Goal: Task Accomplishment & Management: Complete application form

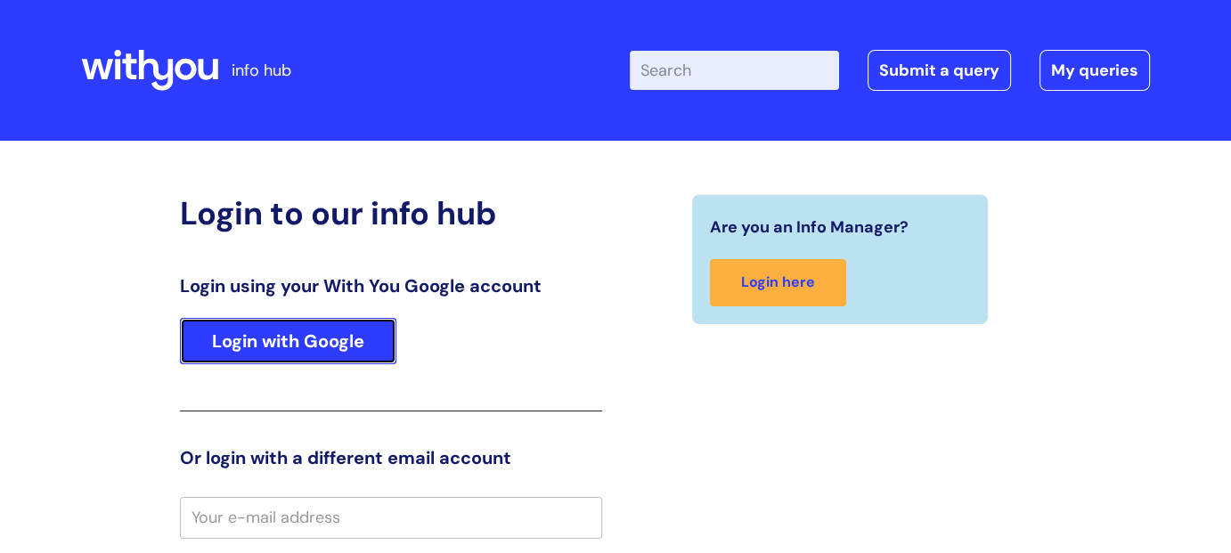
click at [340, 343] on link "Login with Google" at bounding box center [288, 341] width 217 height 46
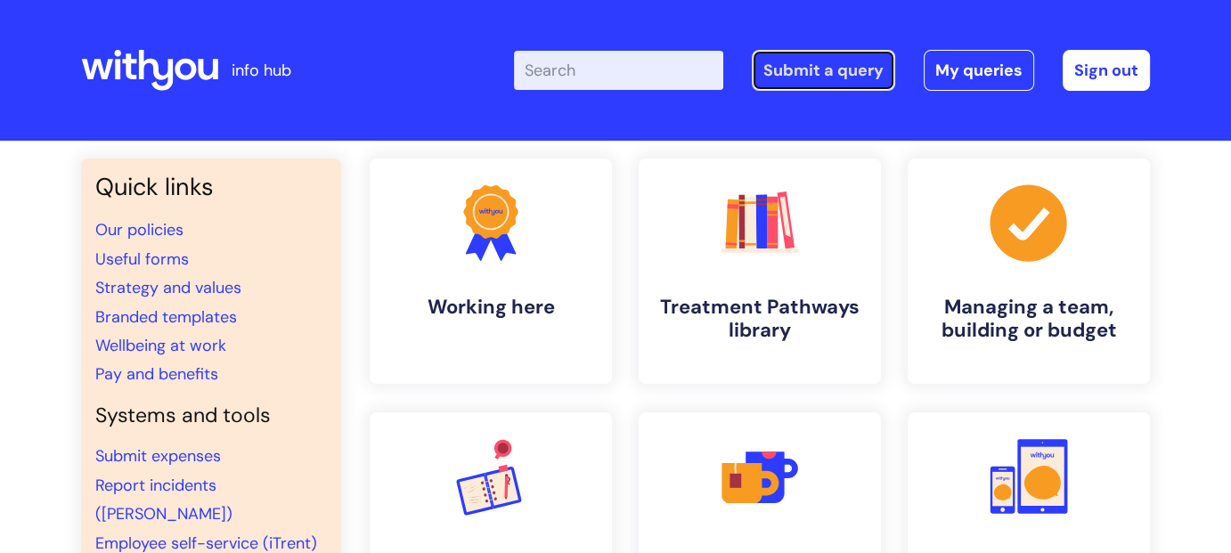
click at [827, 80] on link "Submit a query" at bounding box center [823, 70] width 143 height 41
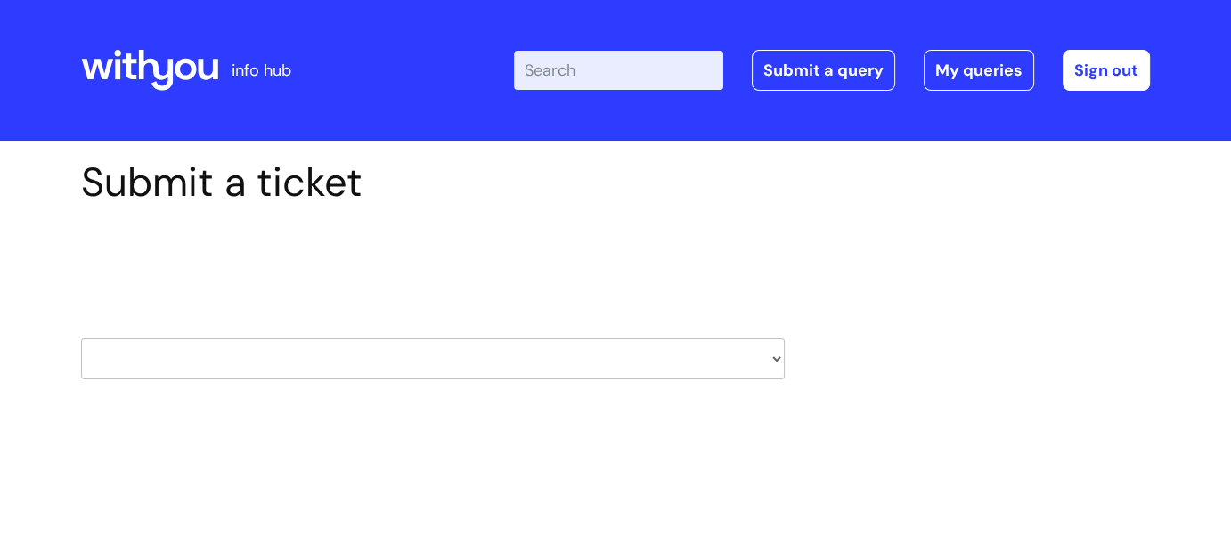
click at [772, 356] on select "HR / People IT and Support Clinical Drug Alerts Finance Accounts Data Support T…" at bounding box center [433, 359] width 704 height 41
select select "it_and_support"
click at [81, 339] on select "HR / People IT and Support Clinical Drug Alerts Finance Accounts Data Support T…" at bounding box center [433, 359] width 704 height 41
select select "80004286536"
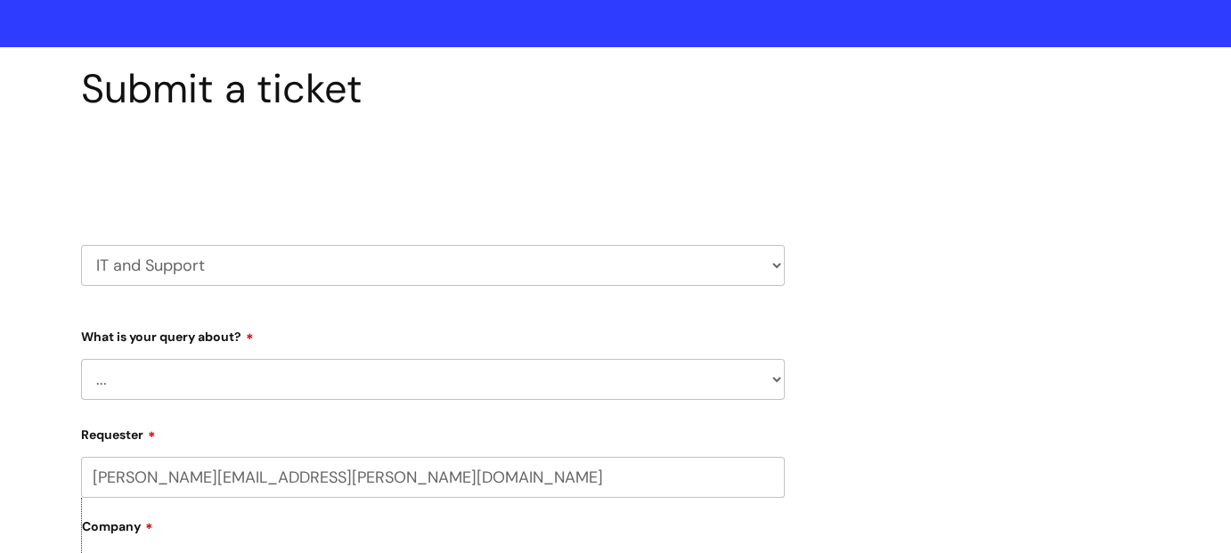
scroll to position [178, 0]
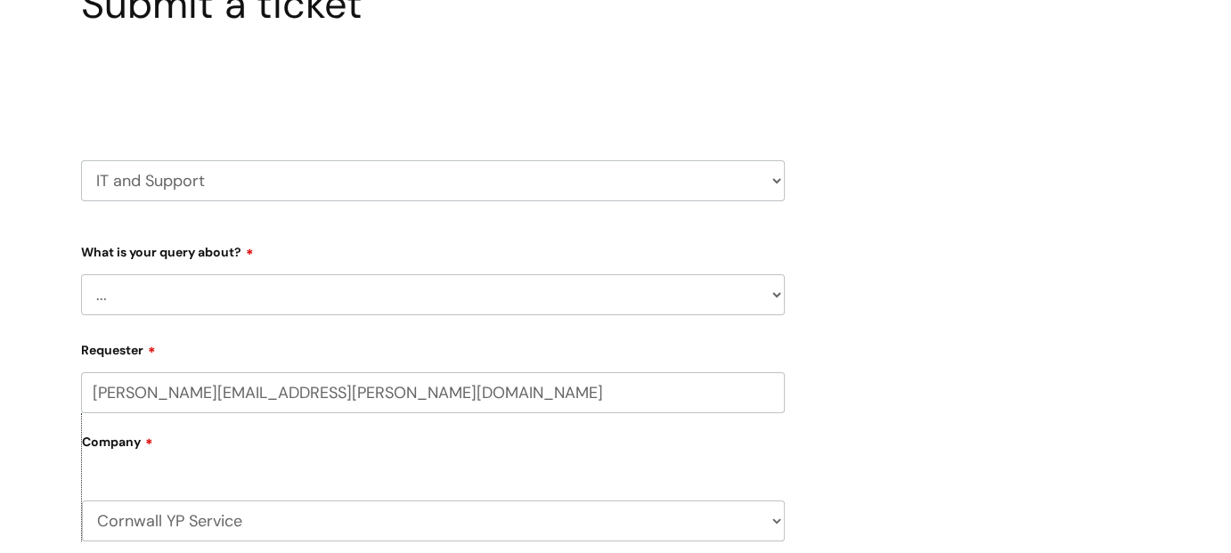
click at [772, 298] on select "... Mobile Phone Reset & MFA Accounts, Starters and Leavers IT Hardware issue I…" at bounding box center [433, 294] width 704 height 41
select select "Something Else"
click at [81, 274] on select "... Mobile Phone Reset & MFA Accounts, Starters and Leavers IT Hardware issue I…" at bounding box center [433, 294] width 704 height 41
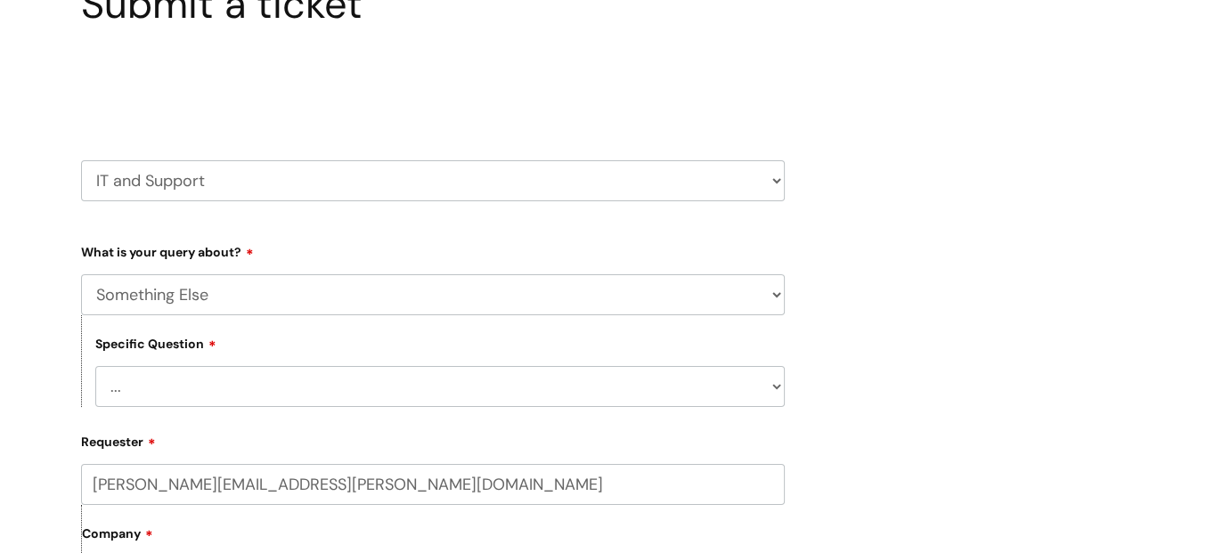
click at [750, 393] on select "... My problem is not listed" at bounding box center [440, 386] width 690 height 41
select select "My problem is not listed"
click at [95, 366] on select "... My problem is not listed" at bounding box center [440, 386] width 690 height 41
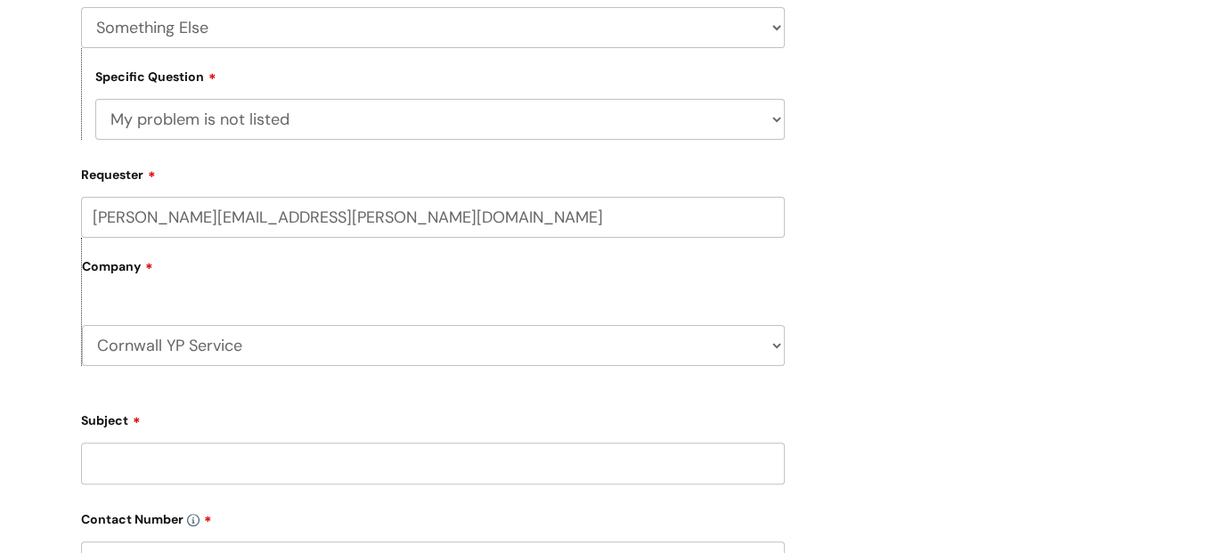
scroll to position [624, 0]
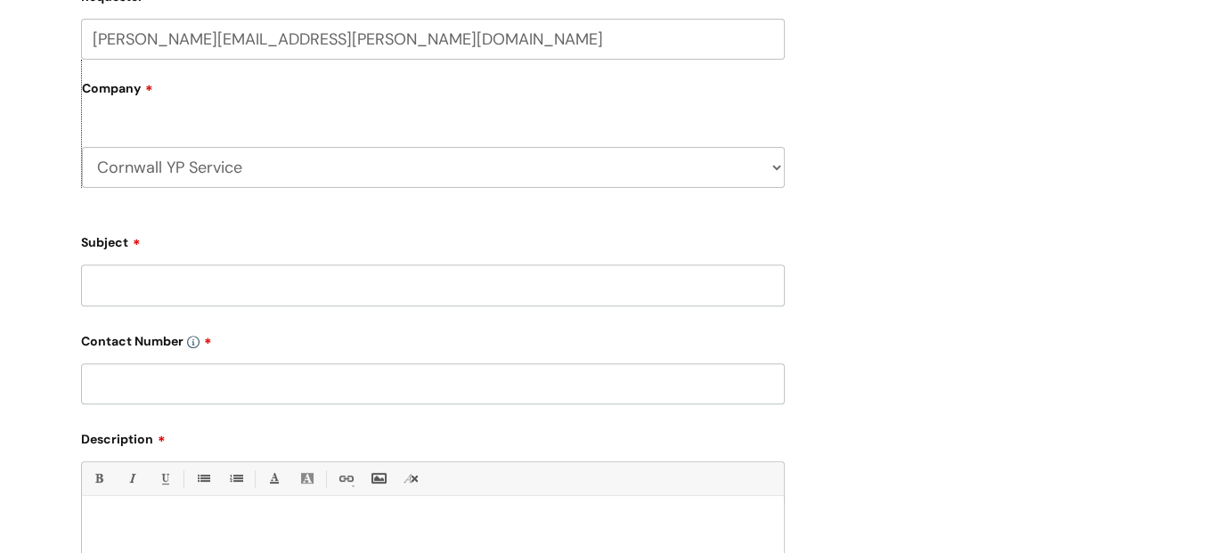
click at [501, 292] on input "Subject" at bounding box center [433, 285] width 704 height 41
type input "m"
click at [387, 282] on input "Manager permissions for Cornwall" at bounding box center [433, 285] width 704 height 41
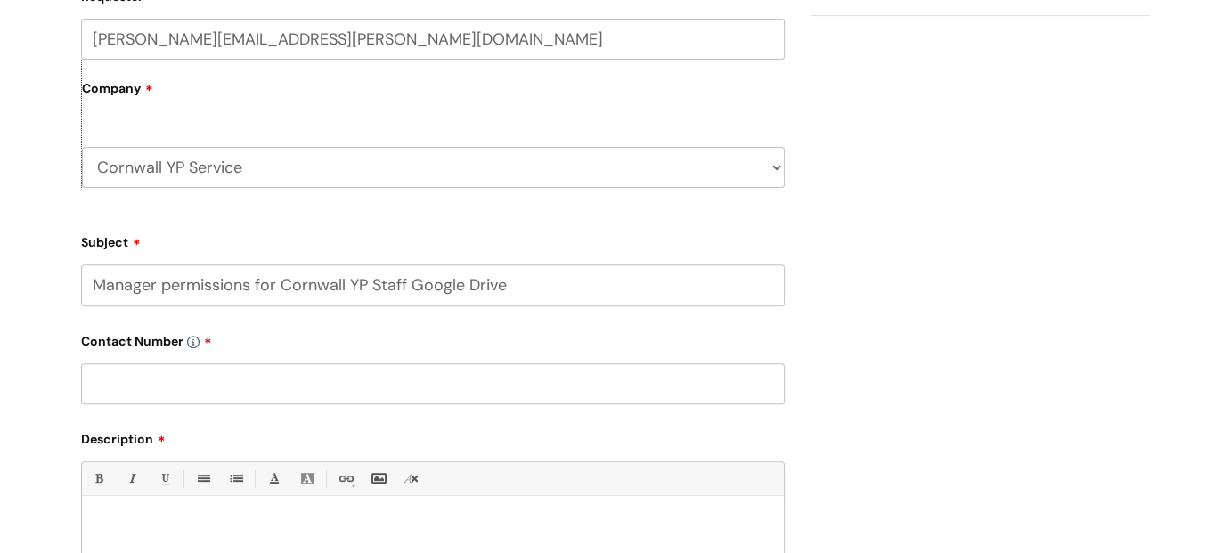
type input "Manager permissions for Cornwall YP Staff Google Drive"
click at [280, 388] on input "text" at bounding box center [433, 384] width 704 height 41
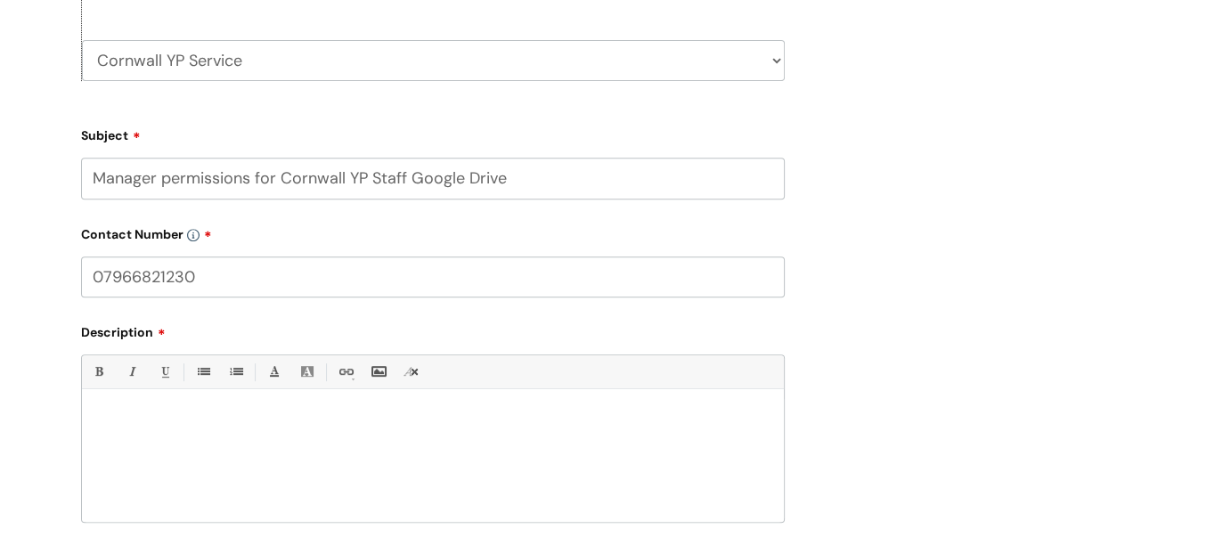
scroll to position [891, 0]
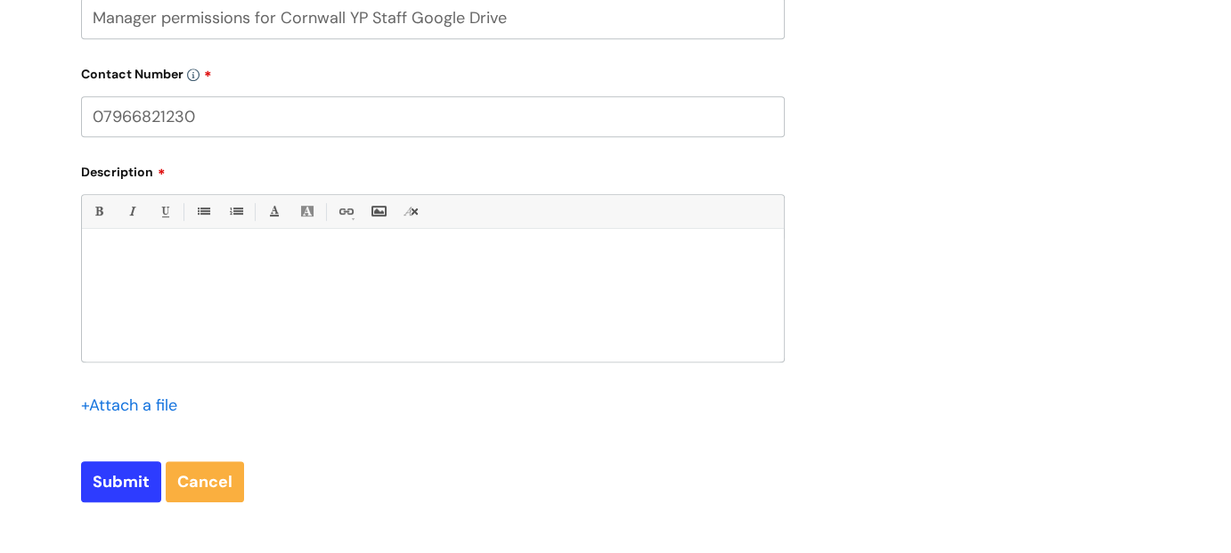
type input "07966821230"
click at [295, 269] on div at bounding box center [433, 300] width 702 height 123
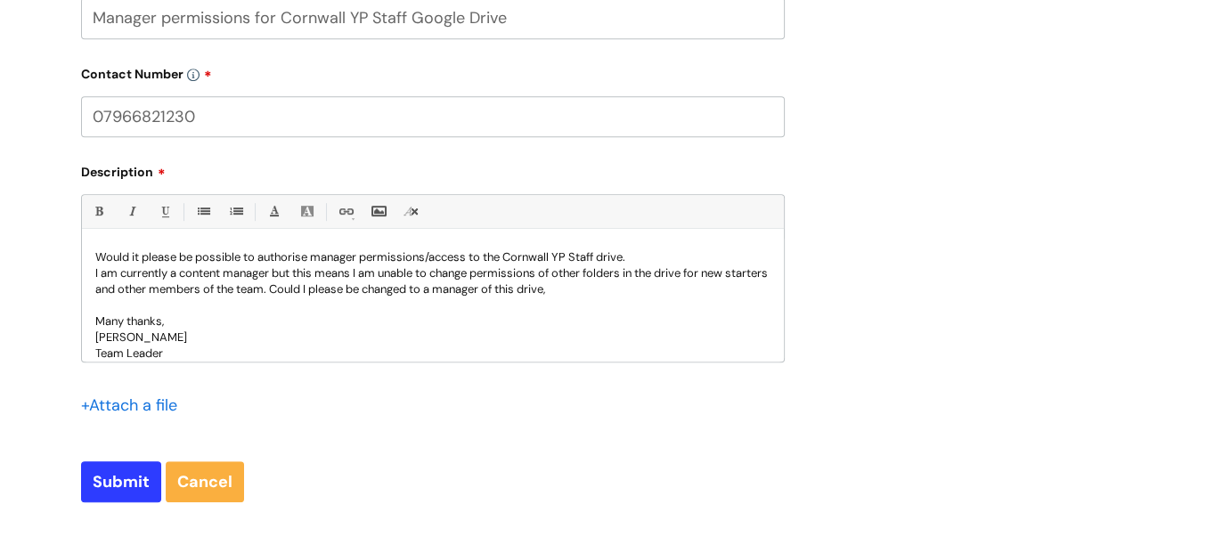
scroll to position [51, 0]
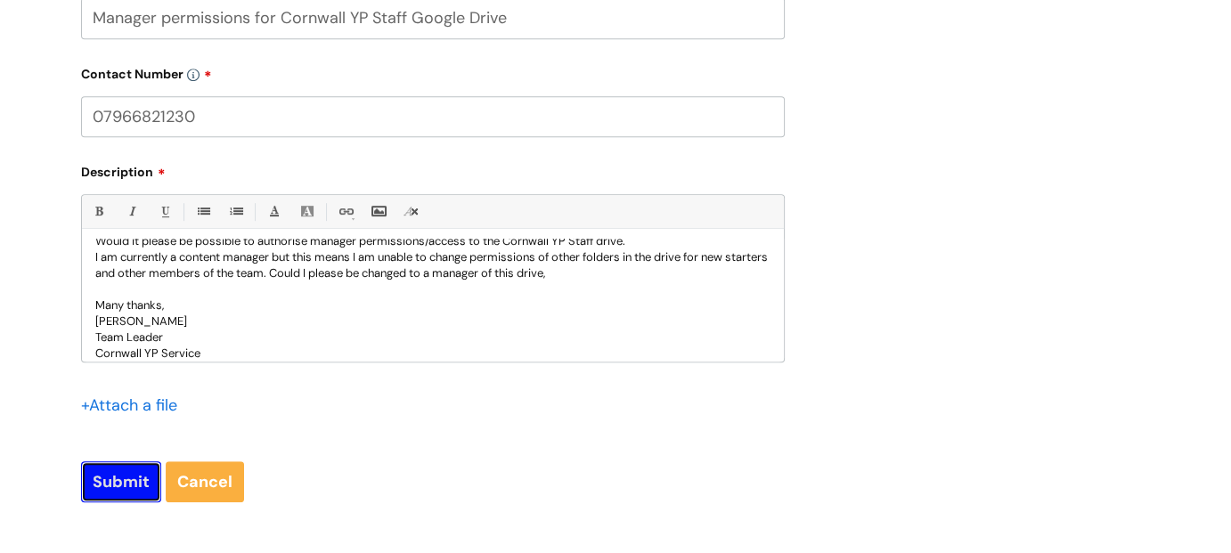
click at [100, 471] on input "Submit" at bounding box center [121, 482] width 80 height 41
type input "Please Wait..."
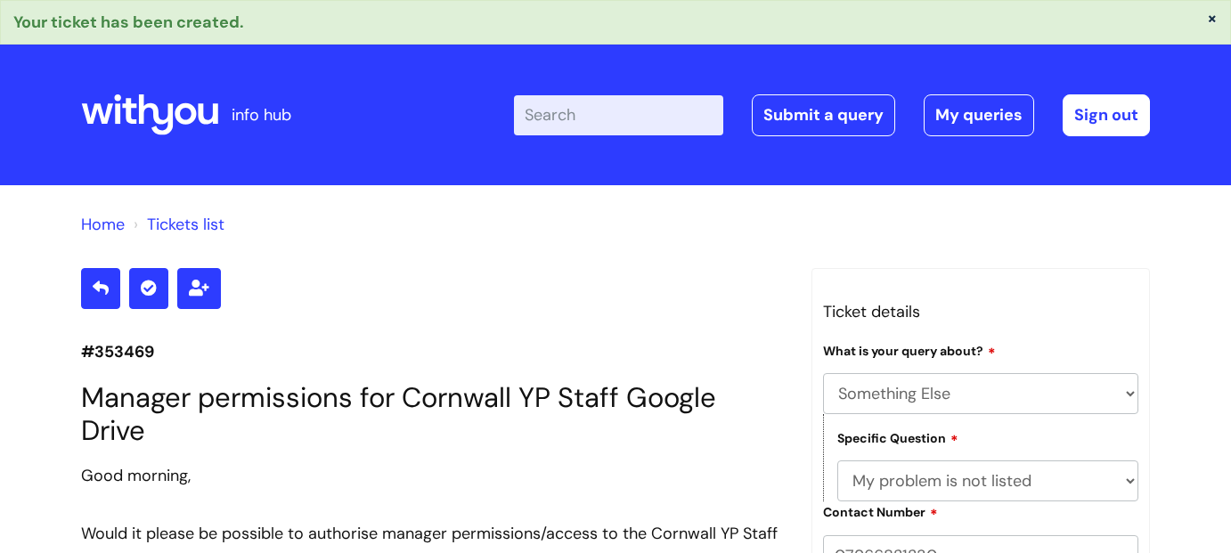
select select "Something Else"
select select "My problem is not listed"
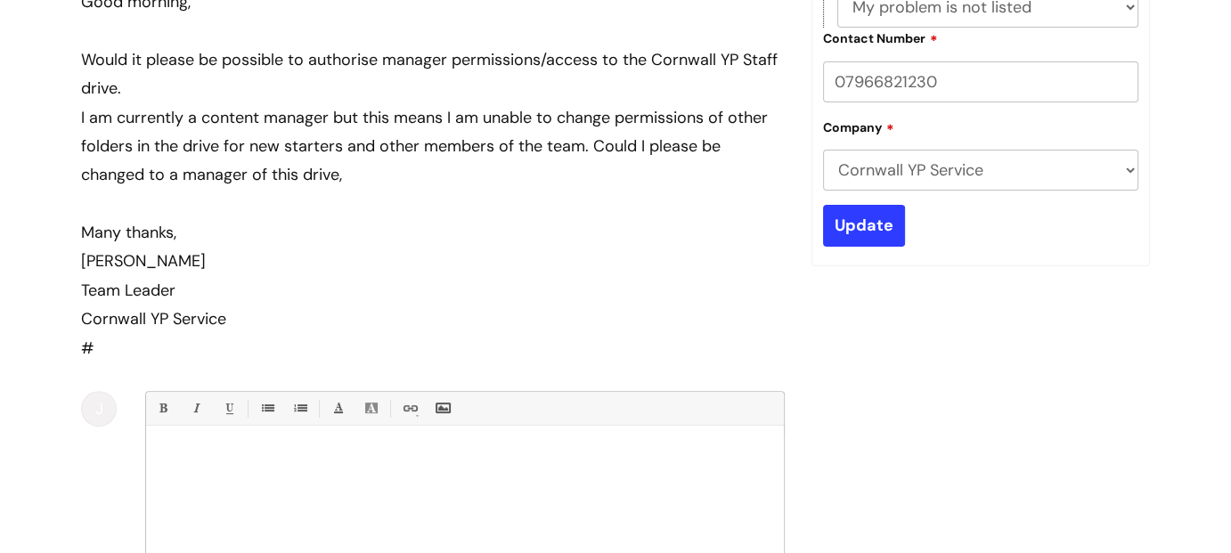
scroll to position [207, 0]
